Goal: Check status: Check status

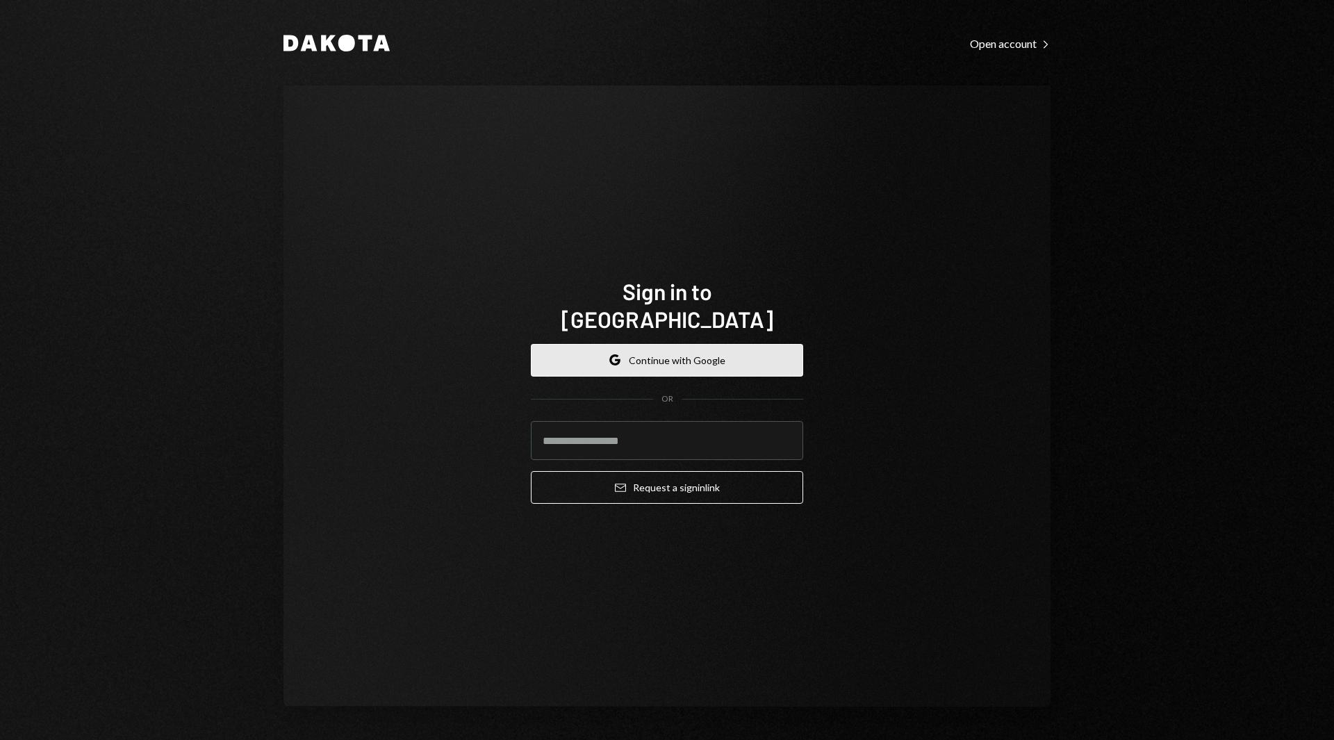
click at [652, 358] on button "Google Continue with Google" at bounding box center [667, 360] width 272 height 33
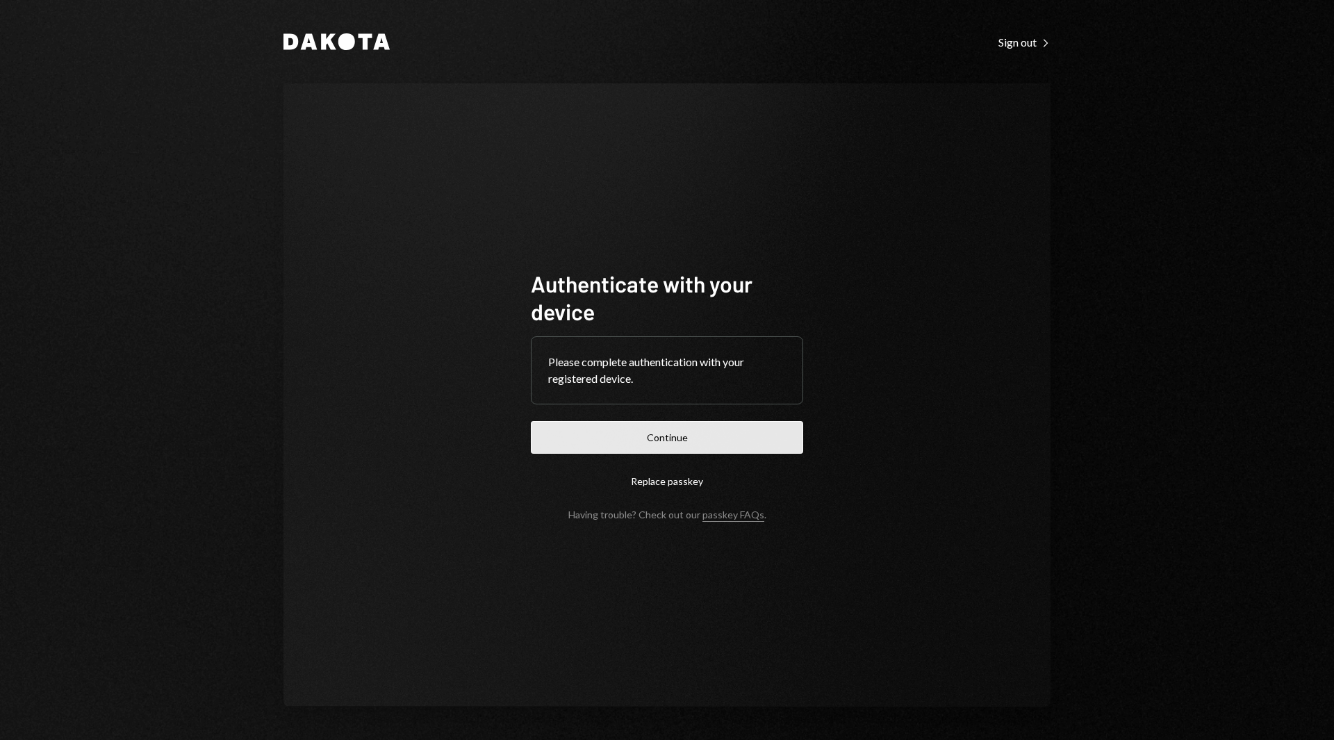
click at [622, 434] on button "Continue" at bounding box center [667, 437] width 272 height 33
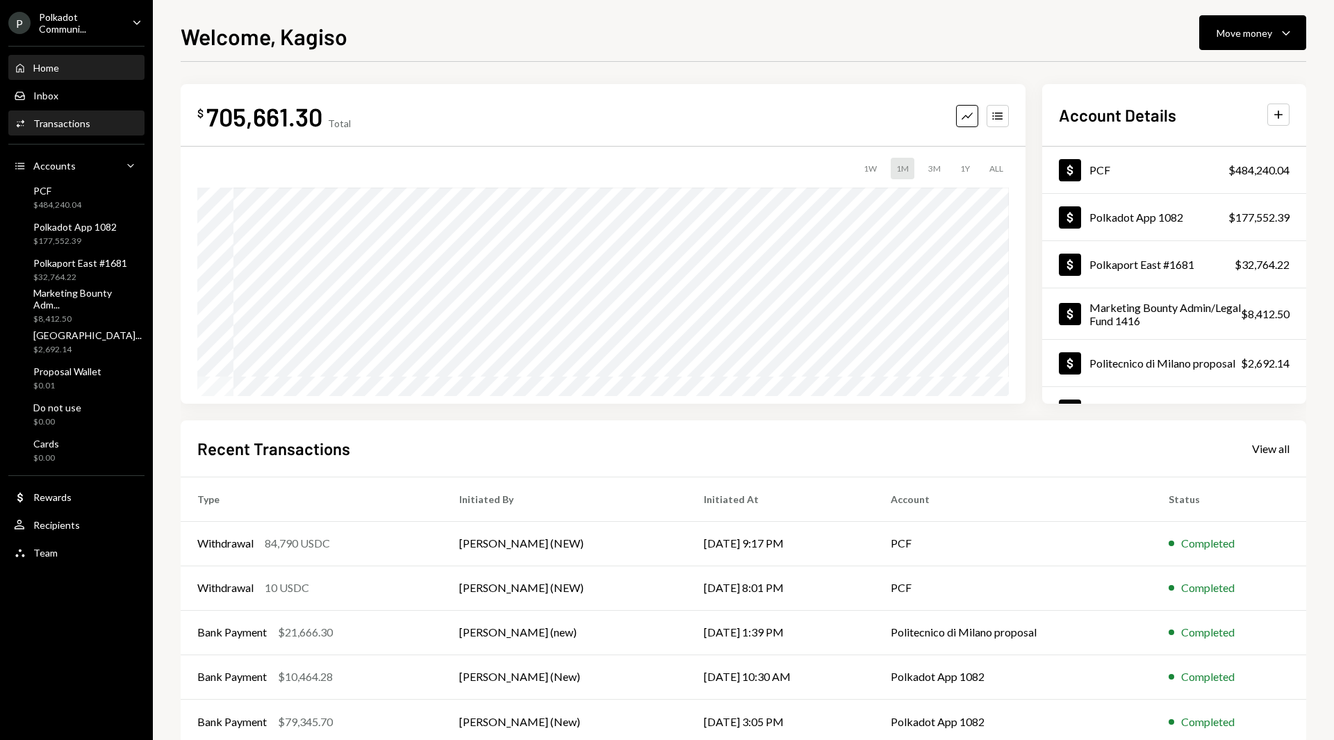
click at [65, 116] on div "Activities Transactions" at bounding box center [76, 124] width 125 height 24
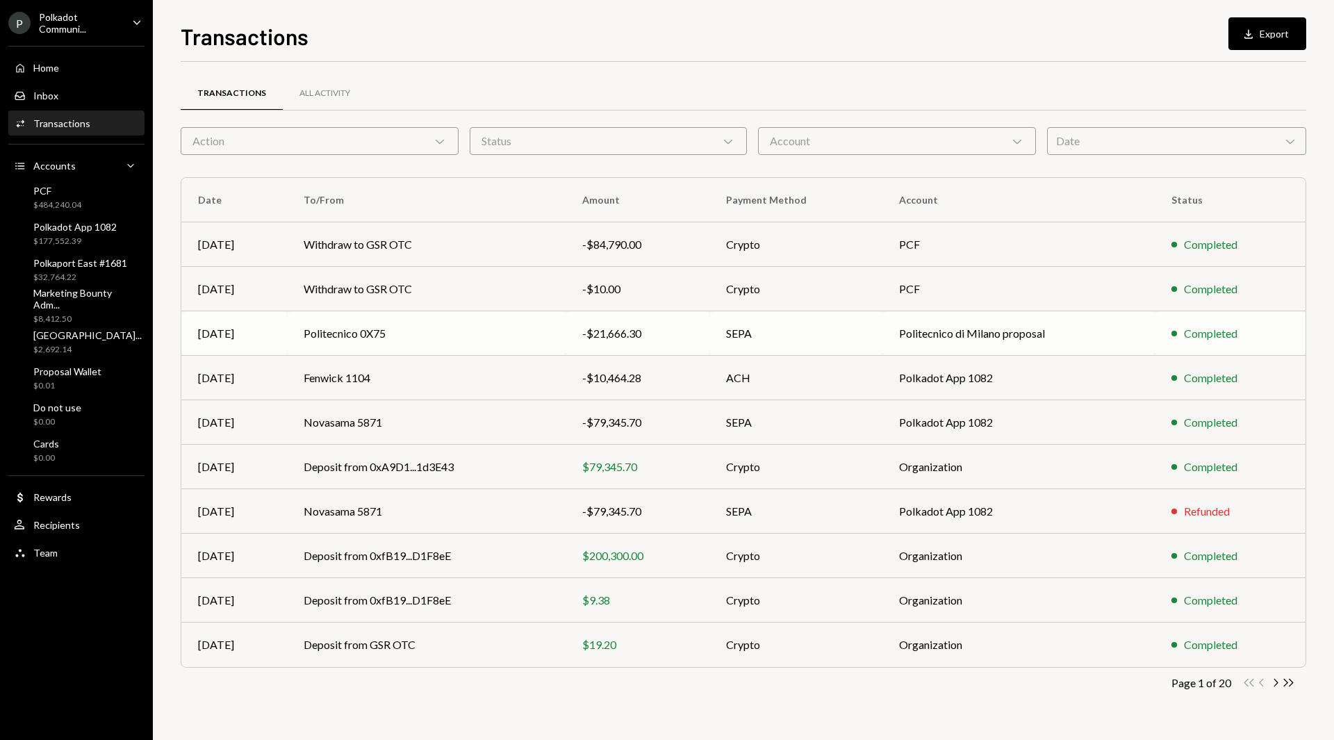
click at [646, 320] on td "-$21,666.30" at bounding box center [638, 333] width 144 height 44
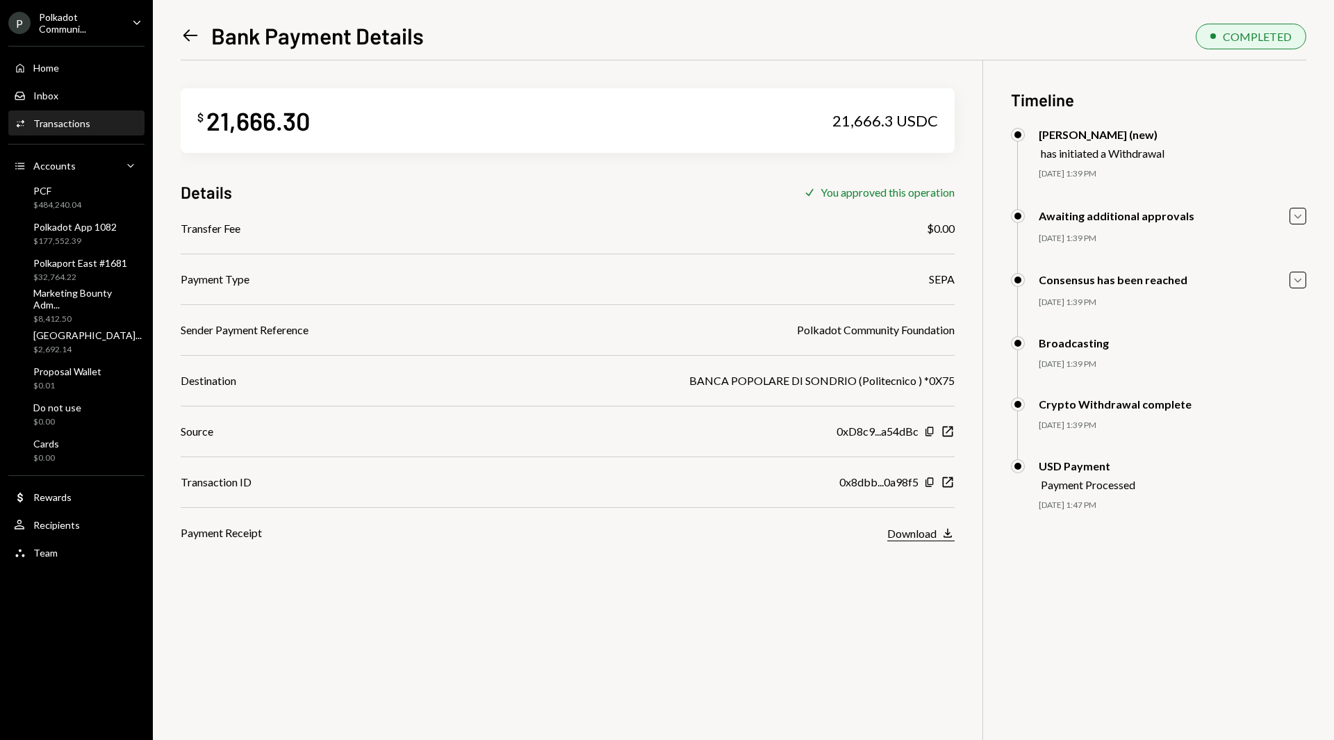
click at [900, 531] on div "Download" at bounding box center [911, 533] width 49 height 13
